Goal: Task Accomplishment & Management: Complete application form

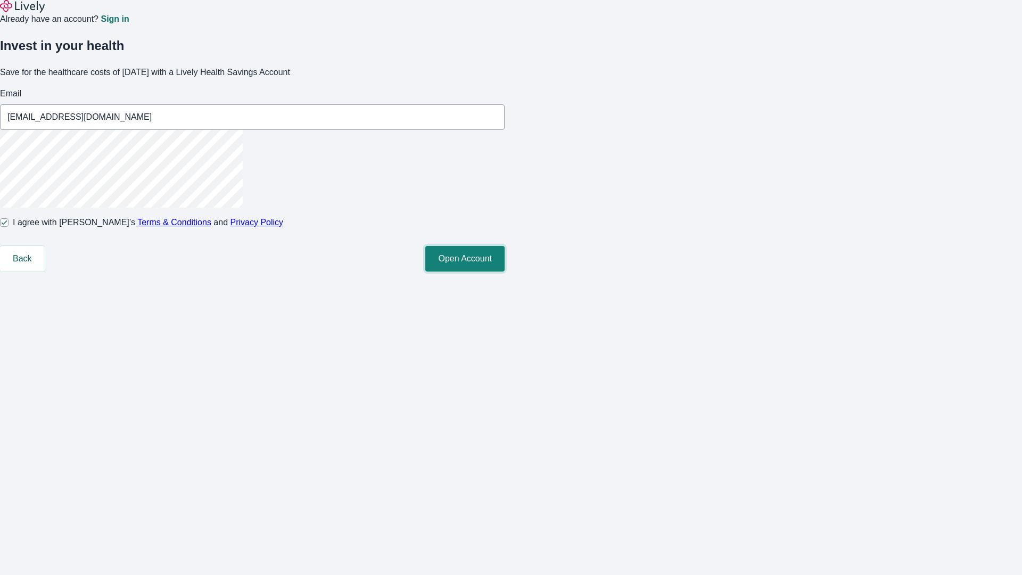
click at [505, 272] on button "Open Account" at bounding box center [464, 259] width 79 height 26
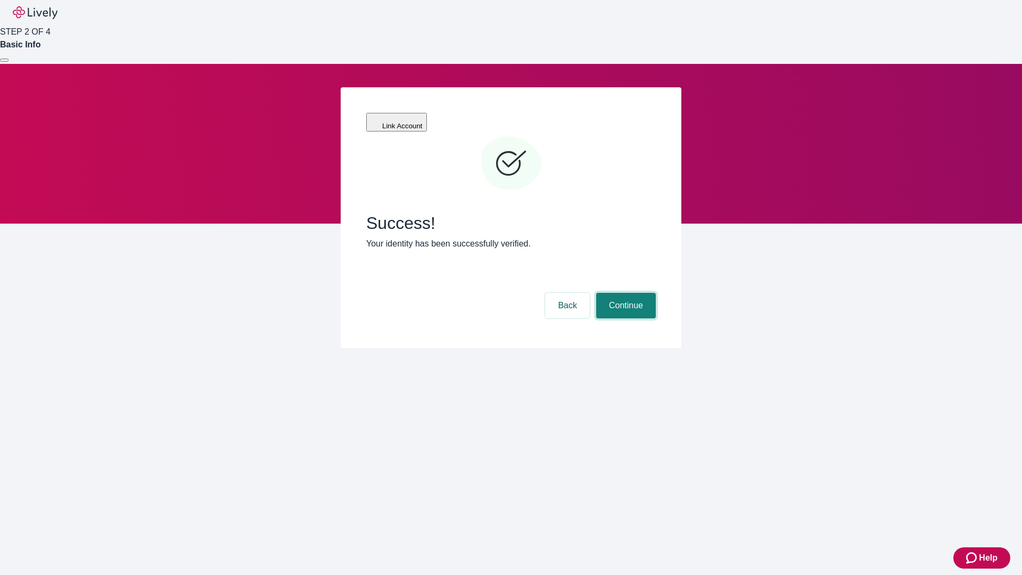
click at [625, 293] on button "Continue" at bounding box center [626, 306] width 60 height 26
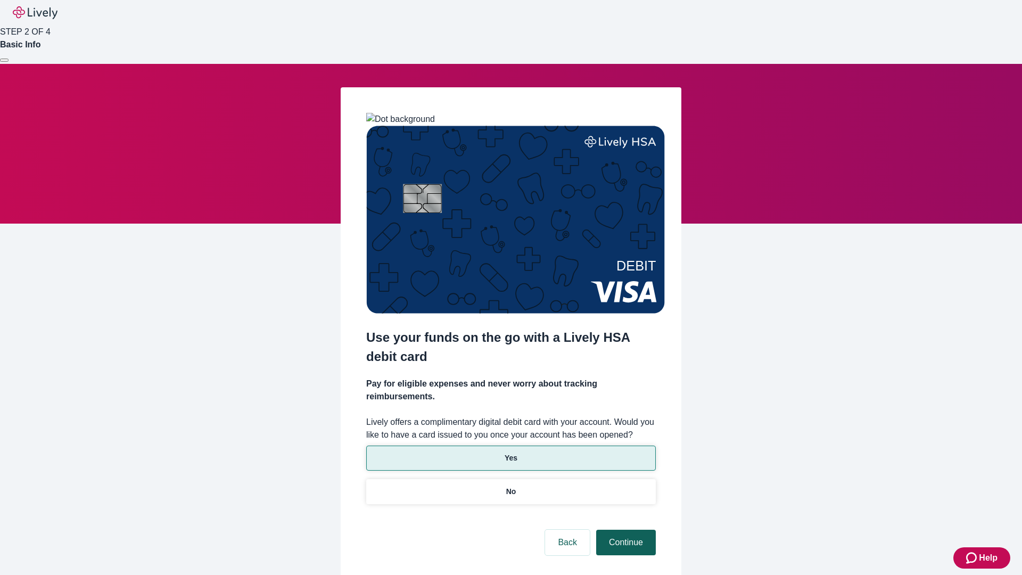
click at [511, 453] on p "Yes" at bounding box center [511, 458] width 13 height 11
click at [625, 530] on button "Continue" at bounding box center [626, 543] width 60 height 26
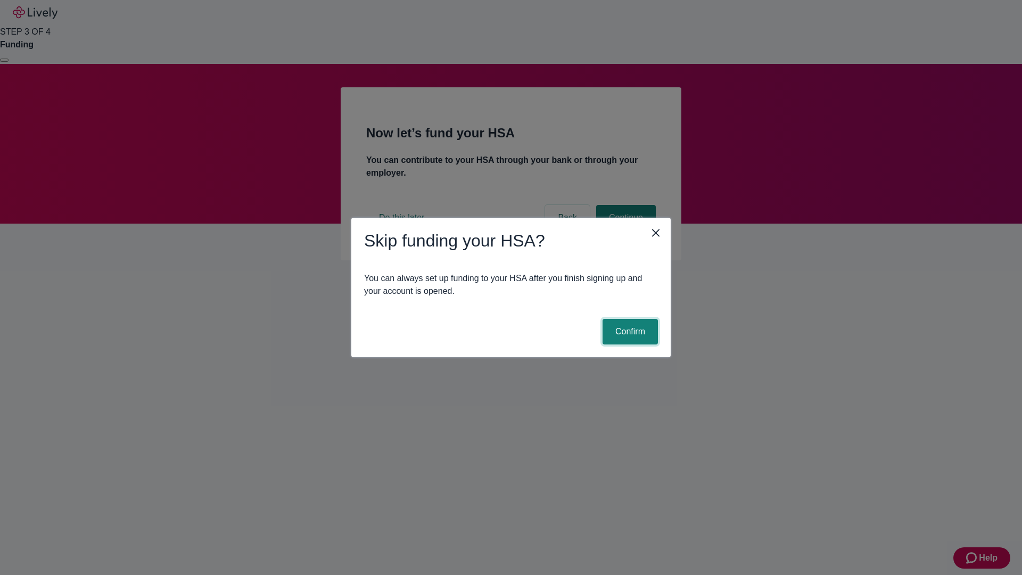
click at [629, 332] on button "Confirm" at bounding box center [630, 332] width 55 height 26
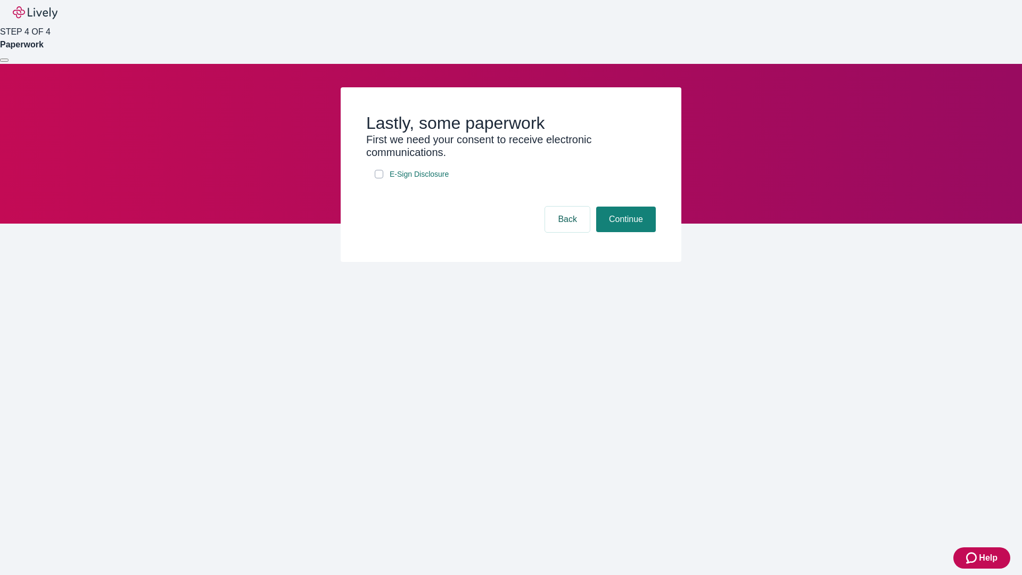
click at [379, 178] on input "E-Sign Disclosure" at bounding box center [379, 174] width 9 height 9
checkbox input "true"
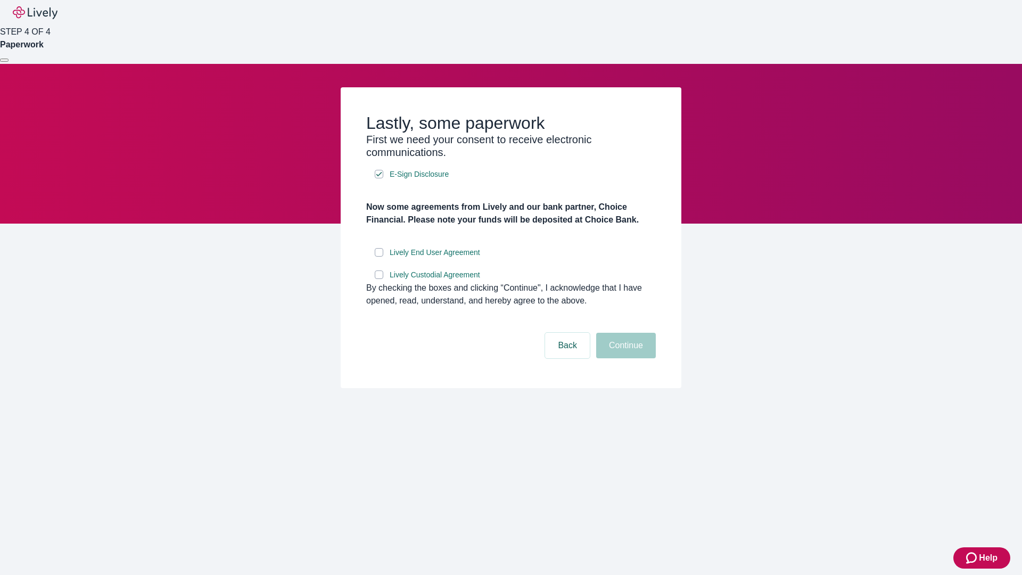
click at [379, 257] on input "Lively End User Agreement" at bounding box center [379, 252] width 9 height 9
checkbox input "true"
click at [379, 279] on input "Lively Custodial Agreement" at bounding box center [379, 274] width 9 height 9
checkbox input "true"
click at [625, 358] on button "Continue" at bounding box center [626, 346] width 60 height 26
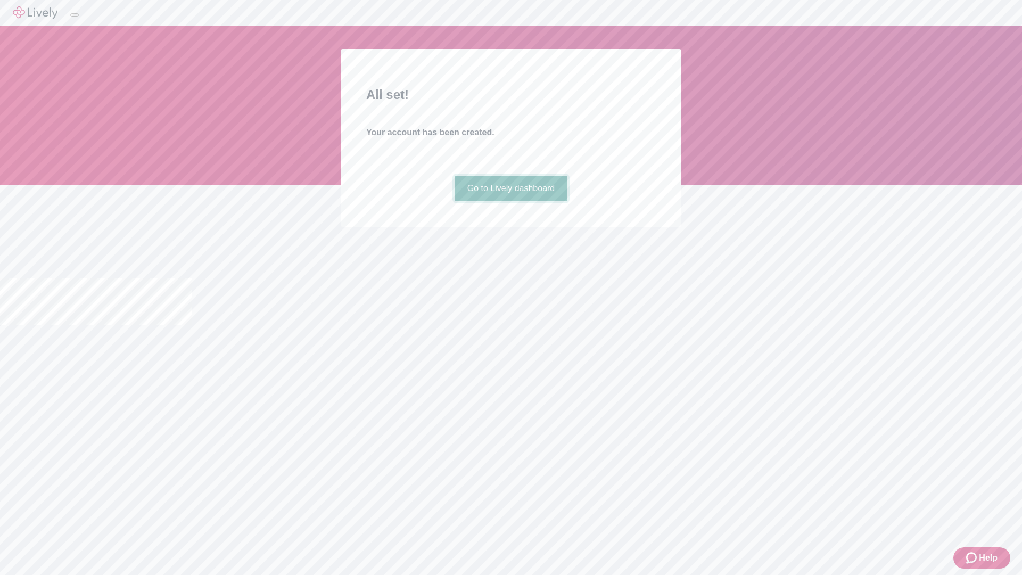
click at [511, 201] on link "Go to Lively dashboard" at bounding box center [511, 189] width 113 height 26
